Goal: Register for event/course

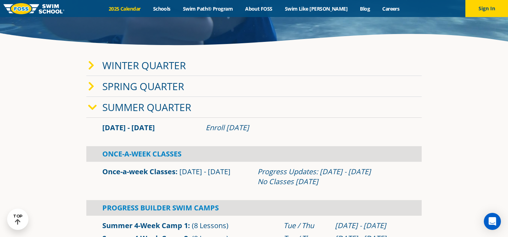
scroll to position [115, 0]
click at [92, 106] on icon at bounding box center [92, 108] width 9 height 10
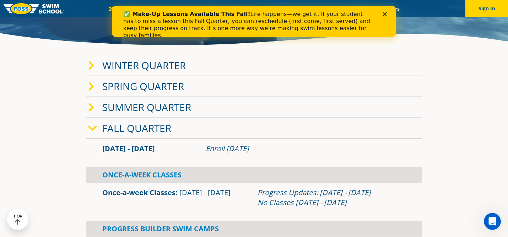
scroll to position [0, 0]
click at [97, 130] on span at bounding box center [95, 128] width 14 height 10
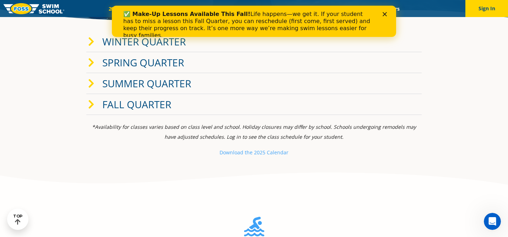
scroll to position [140, 0]
click at [385, 13] on icon "Close" at bounding box center [385, 14] width 4 height 4
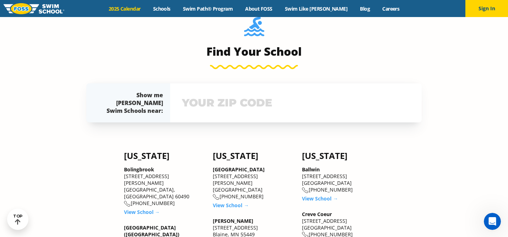
click at [249, 103] on input "text" at bounding box center [296, 103] width 232 height 21
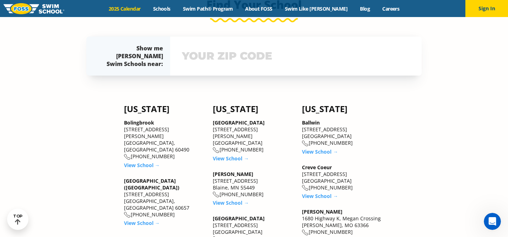
scroll to position [387, 0]
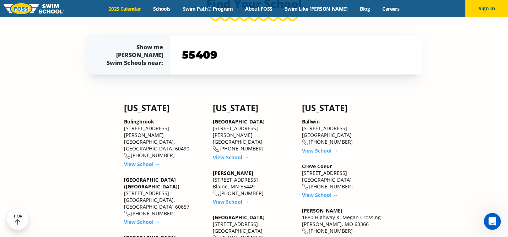
type input "55409"
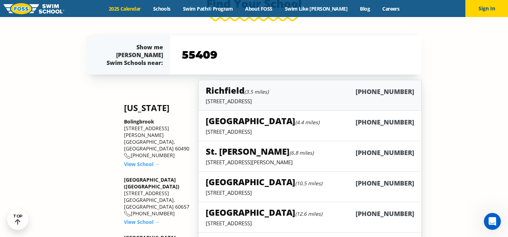
click at [287, 93] on div "Richfield (3.5 miles) (952) 592-3677" at bounding box center [310, 91] width 209 height 13
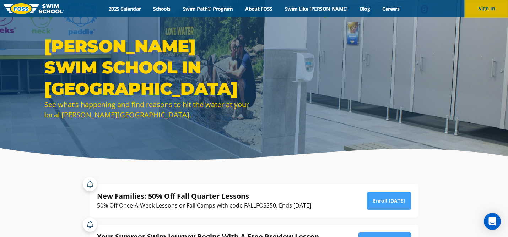
click at [476, 11] on button "Sign In" at bounding box center [486, 8] width 43 height 17
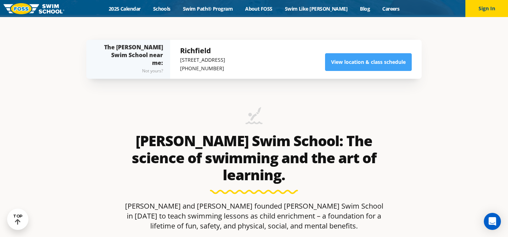
scroll to position [213, 0]
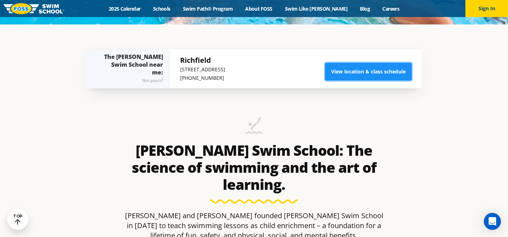
click at [359, 70] on link "View location & class schedule" at bounding box center [368, 72] width 87 height 18
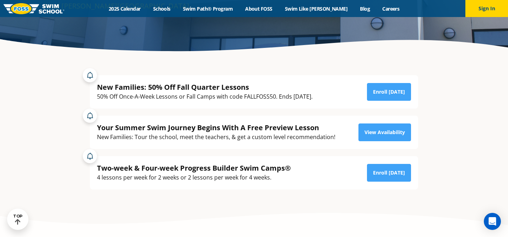
scroll to position [108, 0]
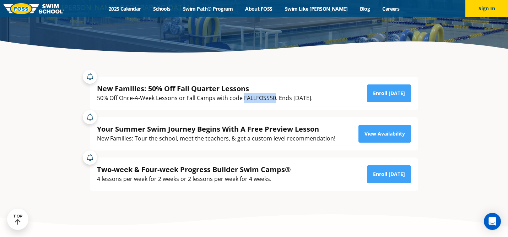
drag, startPoint x: 244, startPoint y: 97, endPoint x: 276, endPoint y: 99, distance: 31.7
click at [276, 99] on div "50% Off Once-A-Week Lessons or Fall Camps with code FALLFOSS50. Ends September …" at bounding box center [205, 98] width 216 height 10
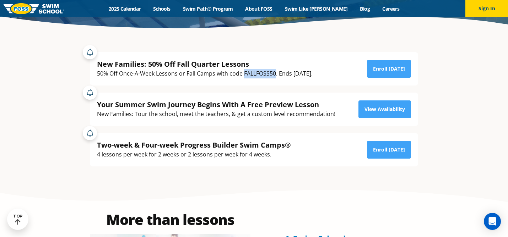
copy div "FALLFOSS50"
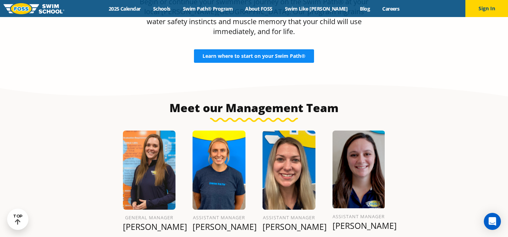
scroll to position [637, 0]
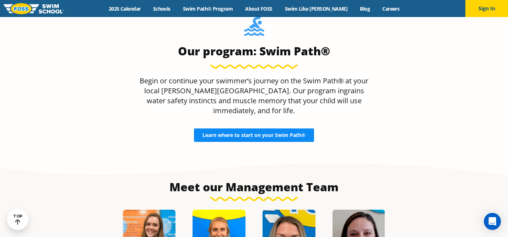
click at [257, 133] on span "Learn where to start on your Swim Path®" at bounding box center [253, 135] width 103 height 5
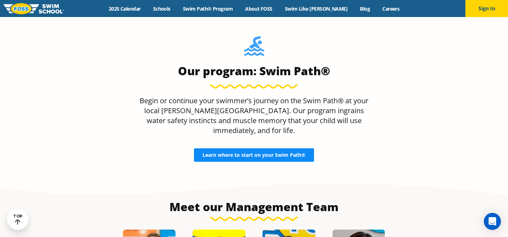
scroll to position [647, 0]
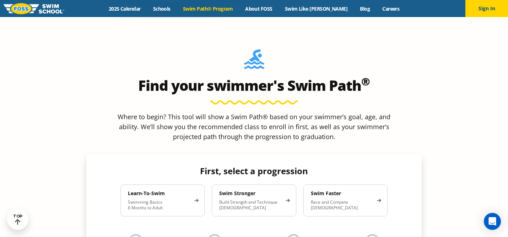
scroll to position [596, 0]
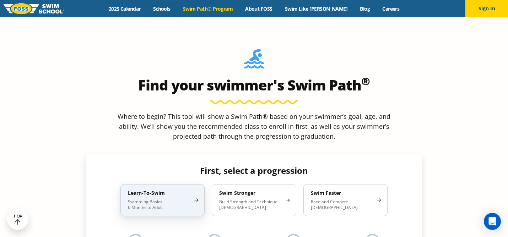
click at [171, 199] on p "Swimming Basics 6 Months to Adult" at bounding box center [159, 204] width 62 height 11
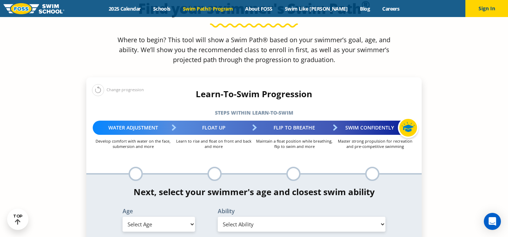
scroll to position [673, 0]
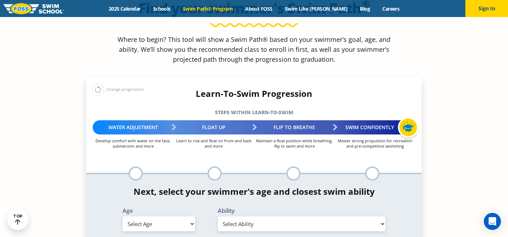
click at [134, 167] on div at bounding box center [136, 174] width 14 height 14
click at [156, 217] on select "Select Age [DEMOGRAPHIC_DATA] months - 1 year 1 year 2 years 3 years 4 years 5 …" at bounding box center [159, 224] width 72 height 15
select select "2-years"
click at [123, 217] on select "Select Age [DEMOGRAPHIC_DATA] months - 1 year 1 year 2 years 3 years 4 years 5 …" at bounding box center [159, 224] width 72 height 15
click at [230, 217] on select "Select Ability First in-water experience Comfortable with water poured over the…" at bounding box center [302, 224] width 168 height 15
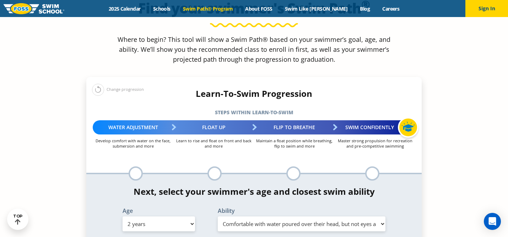
click at [218, 217] on select "Select Ability First in-water experience Comfortable with water poured over the…" at bounding box center [302, 224] width 168 height 15
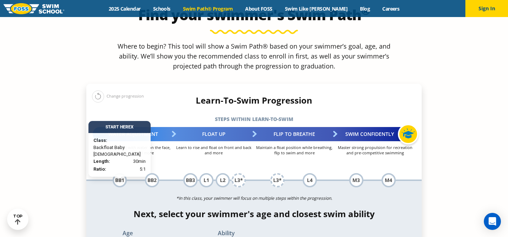
scroll to position [666, 0]
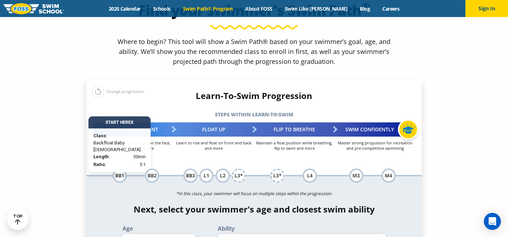
scroll to position [670, 0]
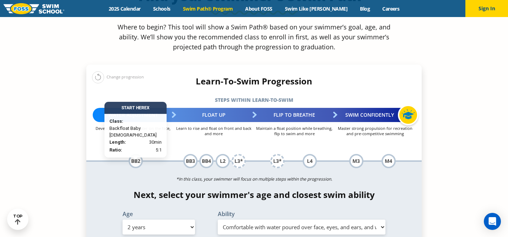
scroll to position [687, 0]
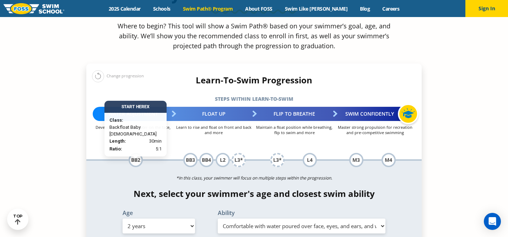
click at [263, 219] on select "Select Ability First in-water experience Comfortable with water poured over the…" at bounding box center [302, 226] width 168 height 15
select select "2-years-comfortable-with-water-poured-over-their-head-but-not-eyes-and-ears"
click at [218, 219] on select "Select Ability First in-water experience Comfortable with water poured over the…" at bounding box center [302, 226] width 168 height 15
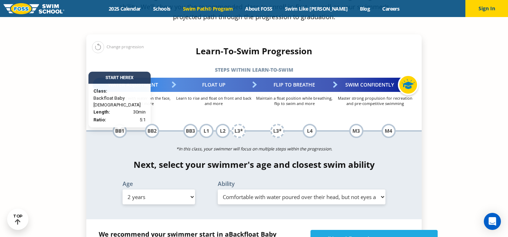
scroll to position [716, 0]
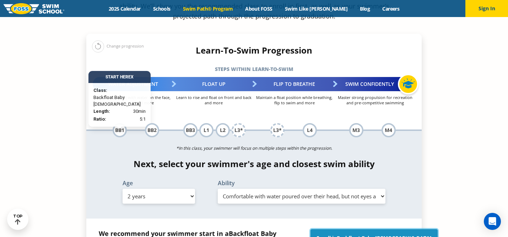
click at [358, 229] on link "Enroll in Backfloat Baby [DEMOGRAPHIC_DATA]" at bounding box center [373, 238] width 127 height 18
